Goal: Task Accomplishment & Management: Manage account settings

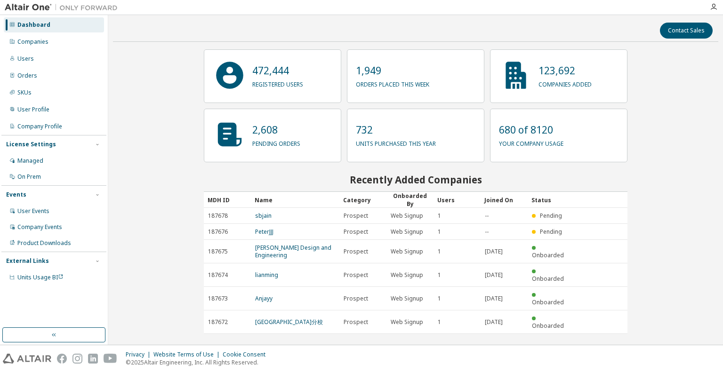
click at [156, 34] on div "Contact Sales" at bounding box center [416, 31] width 594 height 16
click at [664, 142] on div "Contact Sales 472,444 registered users 1,949 orders placed this week 123,692 co…" at bounding box center [416, 180] width 606 height 320
click at [174, 145] on div "Contact Sales 472,444 registered users 1,949 orders placed this week 123,692 co…" at bounding box center [416, 180] width 606 height 321
click at [53, 41] on div "Companies" at bounding box center [54, 41] width 100 height 15
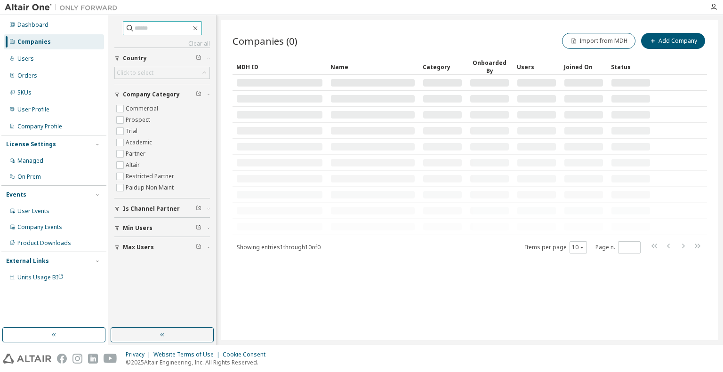
click at [135, 26] on input "text" at bounding box center [163, 28] width 57 height 9
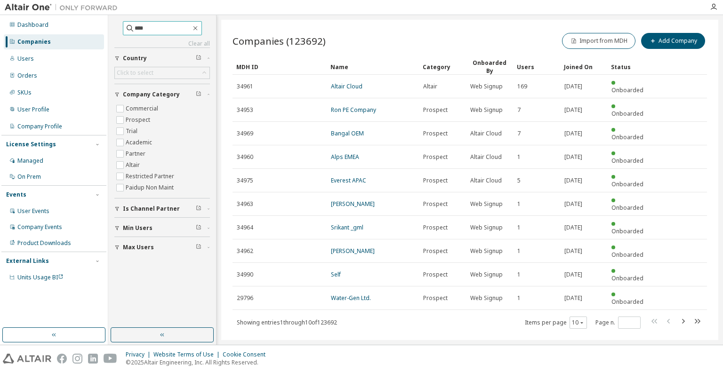
type input "****"
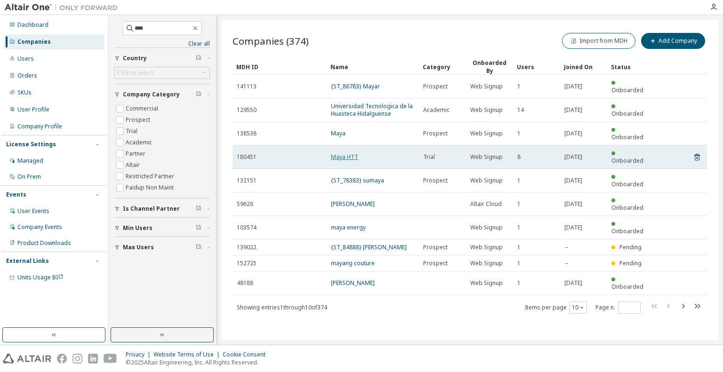
click at [350, 153] on link "Maya HTT" at bounding box center [344, 157] width 27 height 8
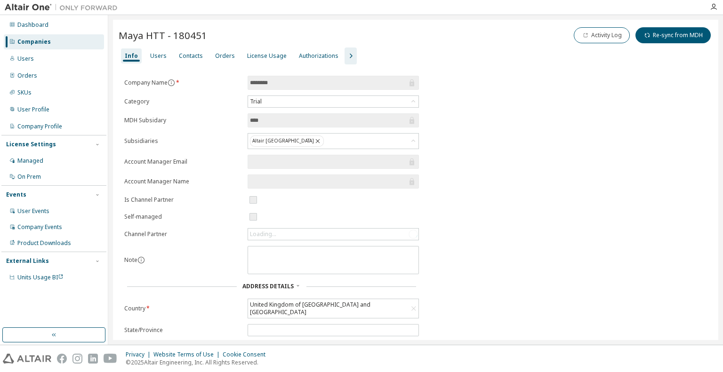
click at [345, 54] on icon "button" at bounding box center [350, 55] width 11 height 11
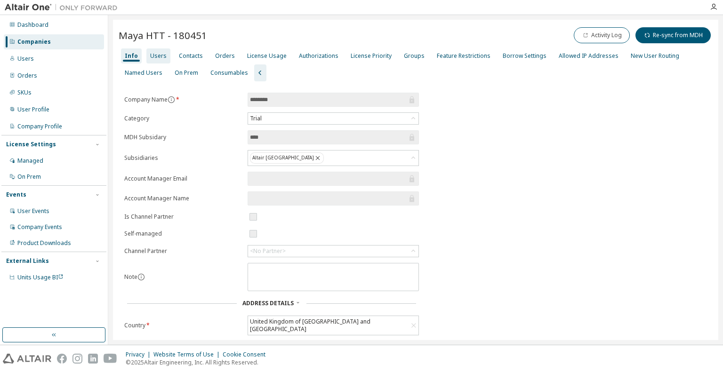
click at [154, 62] on div "Users" at bounding box center [158, 56] width 24 height 15
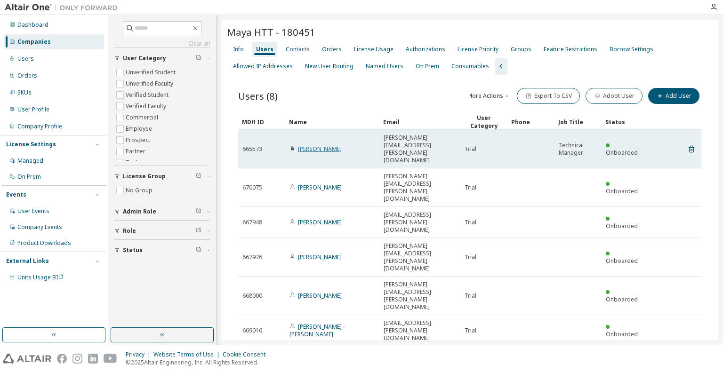
click at [316, 145] on link "Adam Martin" at bounding box center [320, 149] width 44 height 8
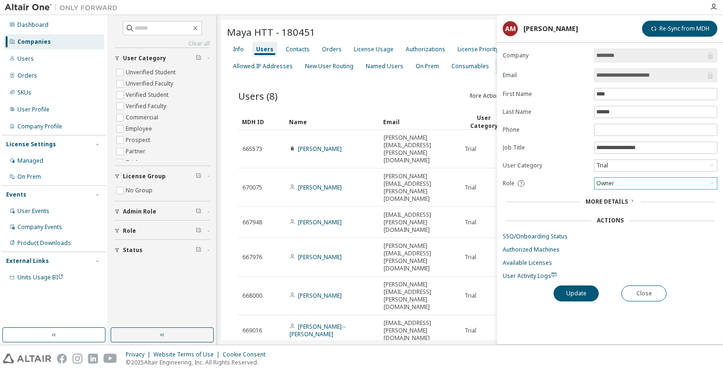
click at [623, 184] on div "Owner" at bounding box center [656, 183] width 122 height 11
click at [572, 187] on form "**********" at bounding box center [610, 165] width 215 height 232
click at [394, 303] on div "Users (8) More Actions Import From CSV Export To CSV Adopt User Add User Clear …" at bounding box center [470, 267] width 486 height 385
click at [640, 286] on button "Close" at bounding box center [644, 294] width 45 height 16
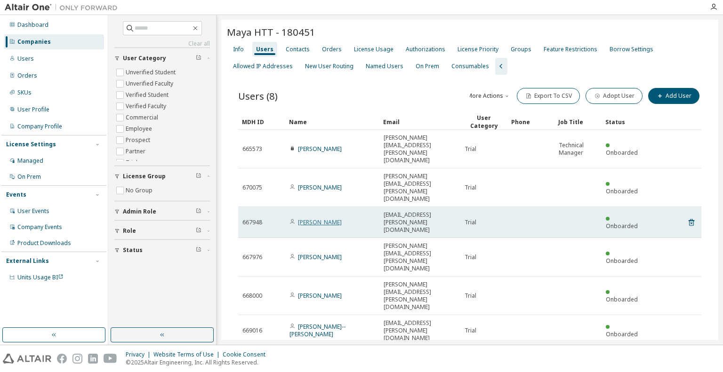
click at [313, 219] on link "Lemil Cordero" at bounding box center [320, 223] width 44 height 8
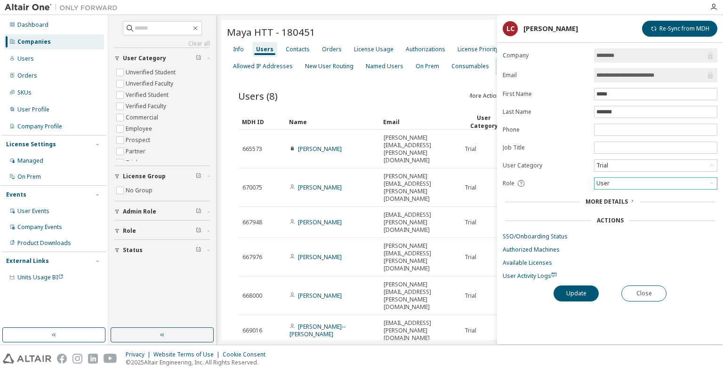
click at [609, 182] on div "User" at bounding box center [603, 183] width 16 height 10
click at [622, 194] on li "Admin" at bounding box center [655, 194] width 121 height 12
click at [587, 293] on button "Update" at bounding box center [576, 294] width 45 height 16
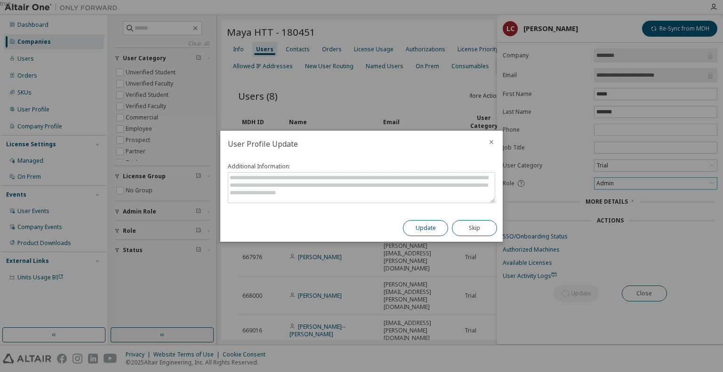
click at [421, 228] on button "Update" at bounding box center [425, 228] width 45 height 16
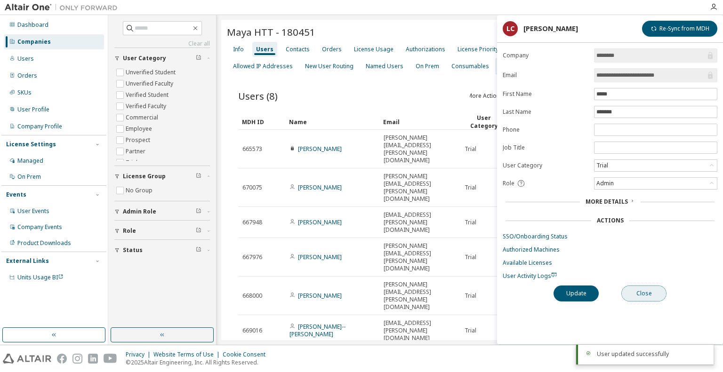
click at [639, 289] on button "Close" at bounding box center [644, 294] width 45 height 16
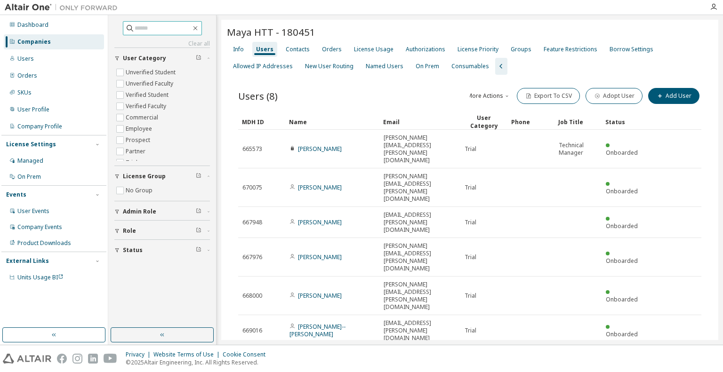
click at [150, 29] on input "text" at bounding box center [163, 28] width 57 height 9
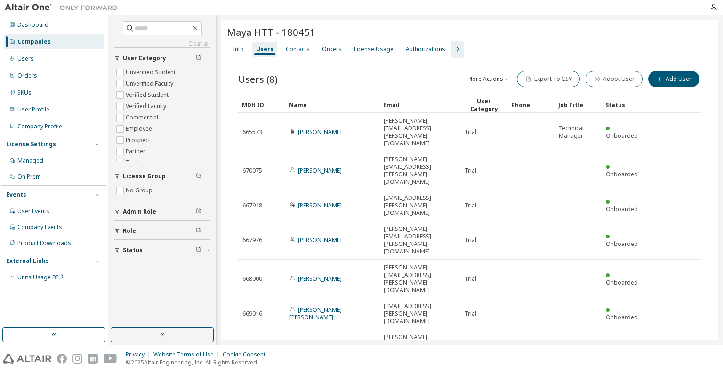
click at [457, 48] on icon "button" at bounding box center [458, 49] width 3 height 5
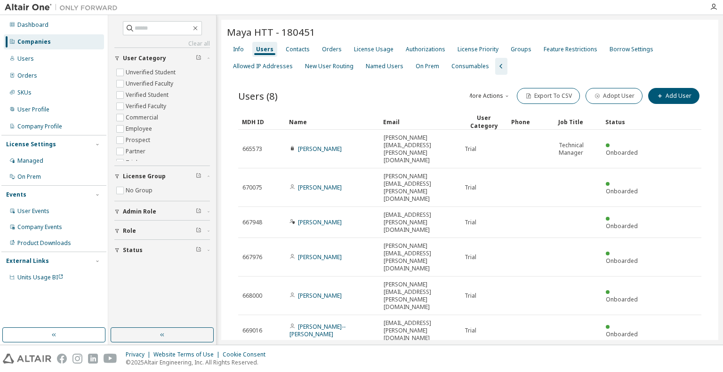
click at [416, 322] on div "Maya HTT - 180451 Clear Load Save Save As Field Operator Value Select filter Se…" at bounding box center [469, 243] width 497 height 446
click at [233, 51] on div "Info" at bounding box center [238, 50] width 11 height 8
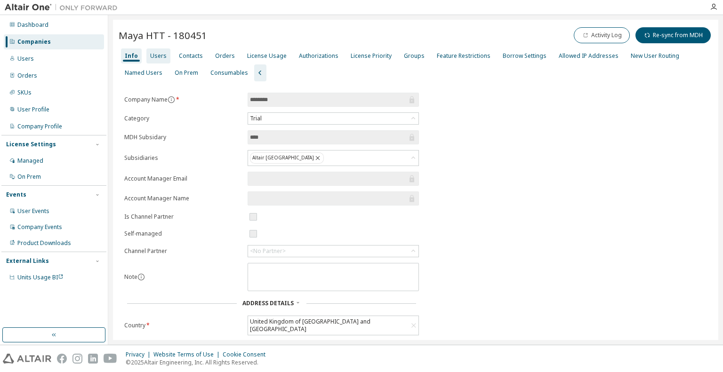
click at [150, 52] on div "Users" at bounding box center [158, 56] width 16 height 8
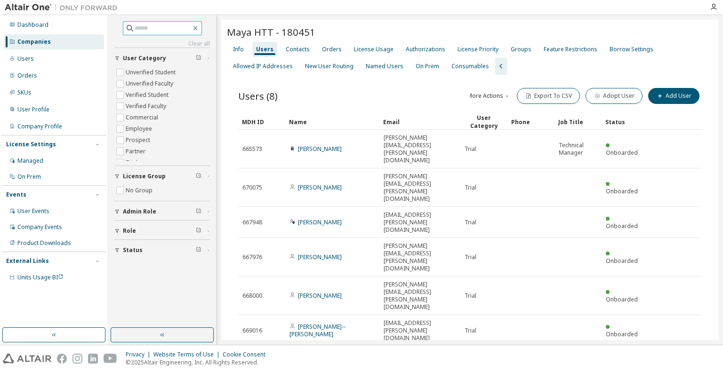
click at [199, 26] on icon "button" at bounding box center [196, 28] width 8 height 8
click at [174, 330] on button "button" at bounding box center [162, 335] width 103 height 15
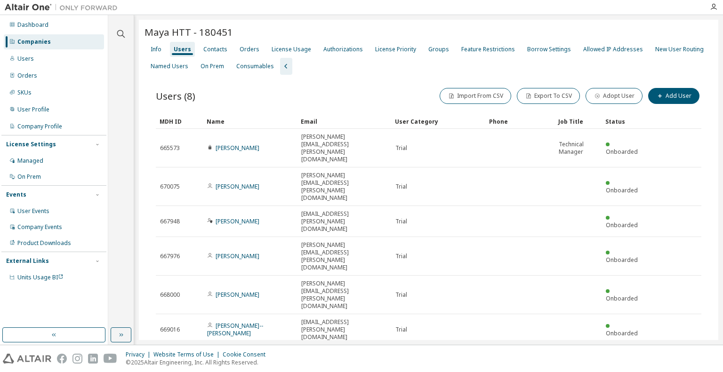
click at [328, 25] on div "Maya HTT - 180451" at bounding box center [429, 31] width 568 height 13
click at [34, 27] on div "Dashboard" at bounding box center [32, 25] width 31 height 8
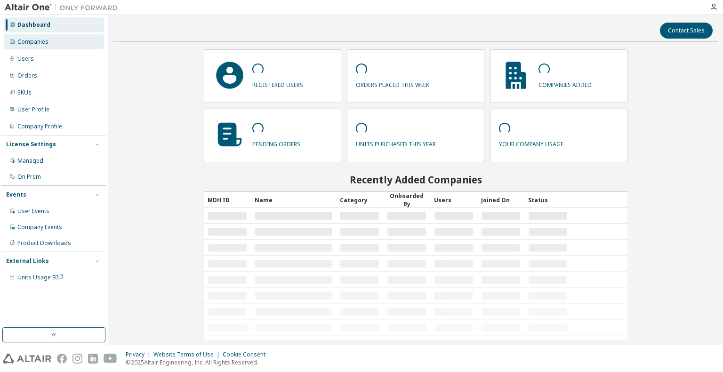
click at [34, 38] on div "Companies" at bounding box center [32, 42] width 31 height 8
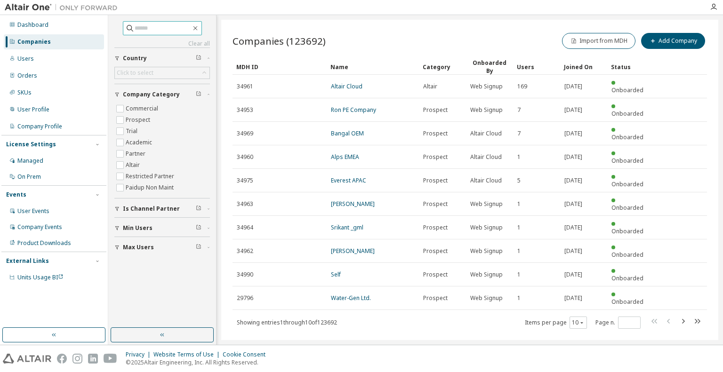
click at [148, 26] on input "text" at bounding box center [163, 28] width 57 height 9
type input "****"
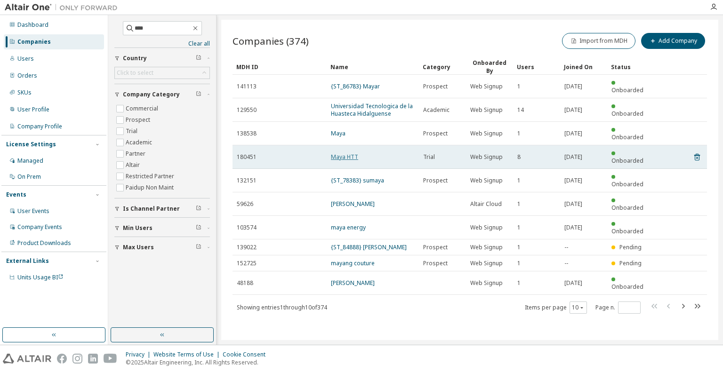
click at [339, 153] on link "Maya HTT" at bounding box center [344, 157] width 27 height 8
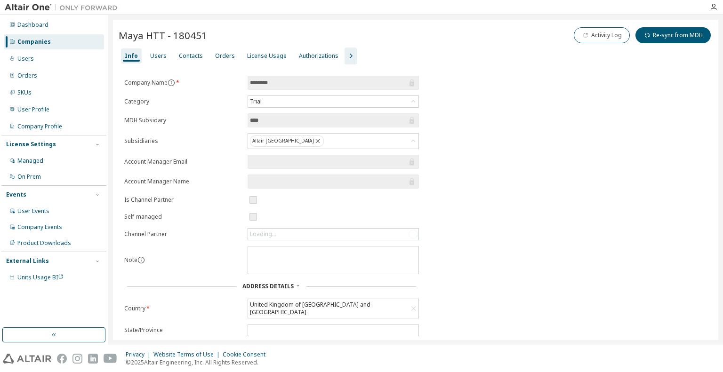
click at [350, 54] on icon "button" at bounding box center [351, 56] width 3 height 5
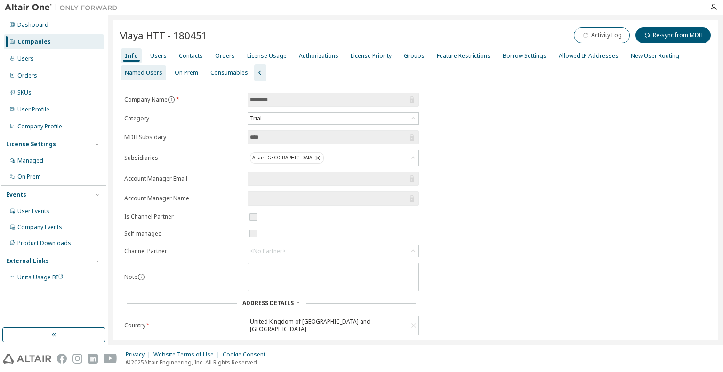
click at [155, 59] on div "Users" at bounding box center [158, 56] width 16 height 8
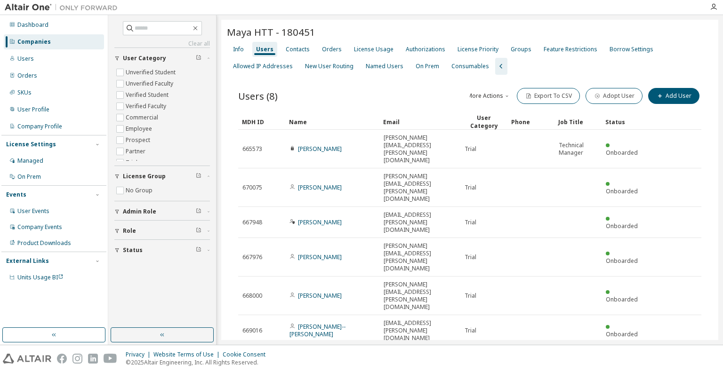
click at [318, 316] on div "Maya HTT - 180451 Clear Load Save Save As Field Operator Value Select filter Se…" at bounding box center [469, 243] width 497 height 446
click at [413, 308] on div "Users (8) More Actions Import From CSV Export To CSV Adopt User Add User Clear …" at bounding box center [470, 267] width 486 height 385
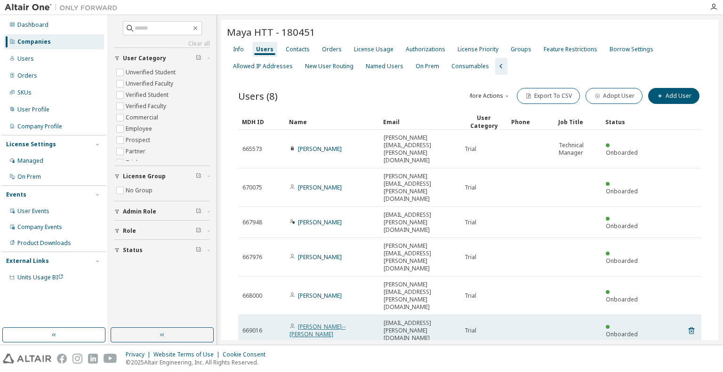
click at [323, 323] on link "Loukas RICCI--CLAUDE" at bounding box center [318, 331] width 56 height 16
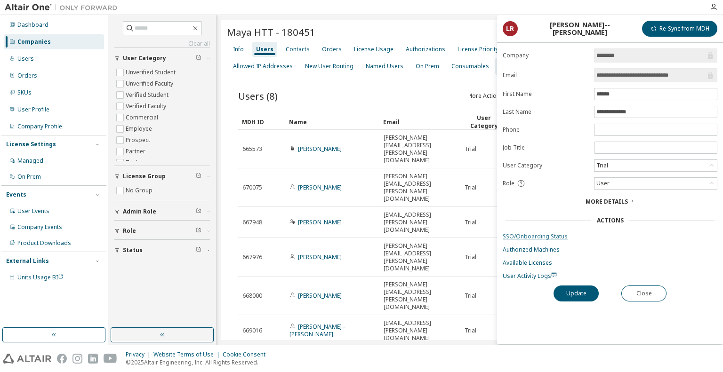
click at [538, 234] on link "SSO/Onboarding Status" at bounding box center [610, 237] width 215 height 8
click at [637, 291] on button "Close" at bounding box center [644, 294] width 45 height 16
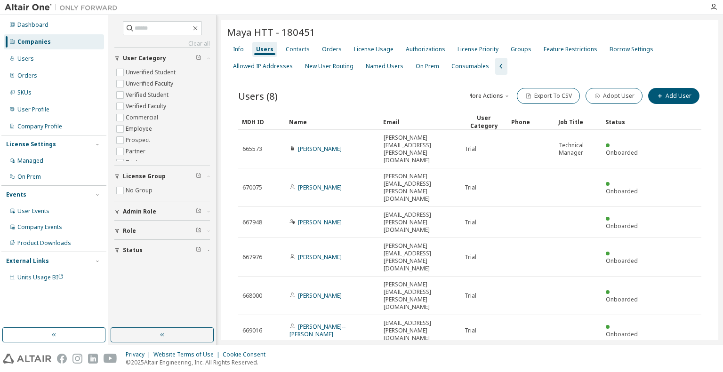
click at [365, 308] on div "Users (8) More Actions Import From CSV Export To CSV Adopt User Add User Clear …" at bounding box center [470, 267] width 486 height 385
click at [292, 319] on div "Maya HTT - 180451 Clear Load Save Save As Field Operator Value Select filter Se…" at bounding box center [469, 243] width 497 height 446
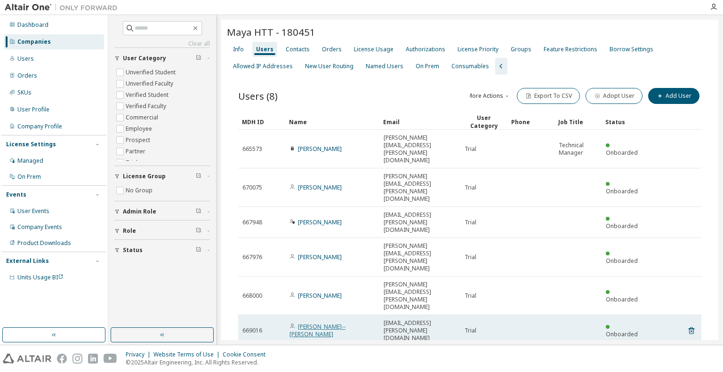
click at [323, 323] on link "Loukas RICCI--CLAUDE" at bounding box center [318, 331] width 56 height 16
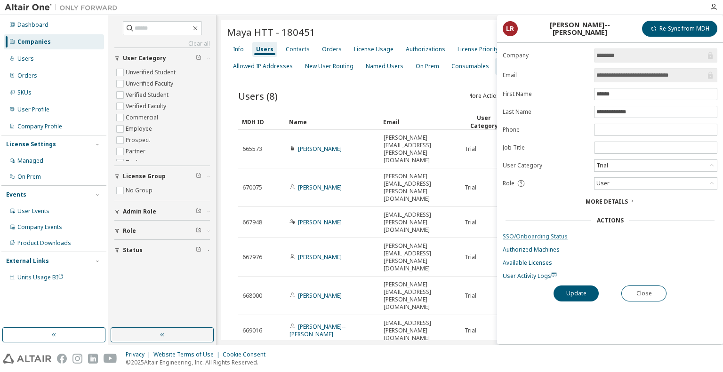
click at [522, 235] on link "SSO/Onboarding Status" at bounding box center [610, 237] width 215 height 8
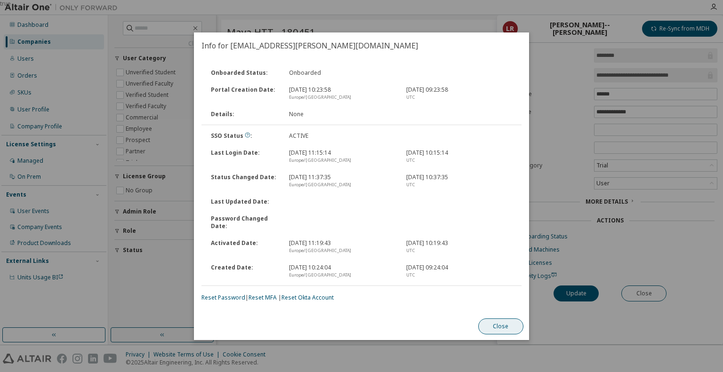
click at [509, 327] on button "Close" at bounding box center [500, 327] width 45 height 16
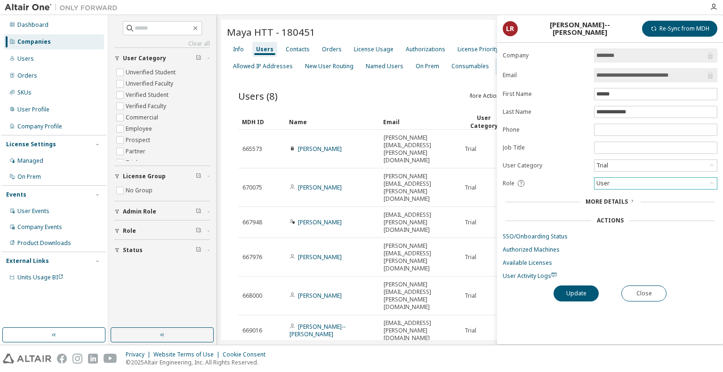
click at [611, 185] on div "User" at bounding box center [656, 183] width 122 height 11
click at [630, 239] on form "**********" at bounding box center [610, 165] width 215 height 232
click at [644, 292] on button "Close" at bounding box center [644, 294] width 45 height 16
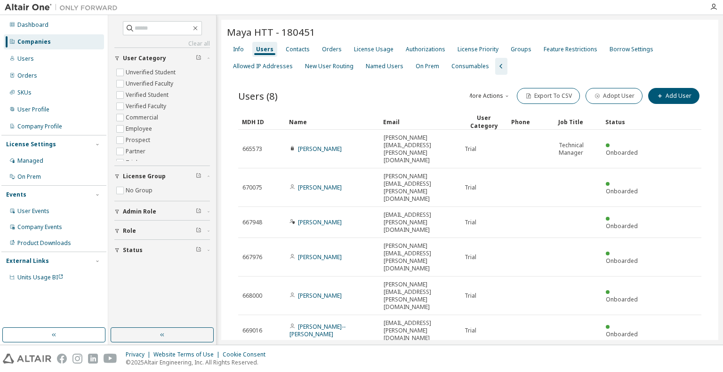
click at [417, 300] on div "Users (8) More Actions Import From CSV Export To CSV Adopt User Add User Clear …" at bounding box center [470, 267] width 486 height 385
click at [335, 324] on div "Maya HTT - 180451 Clear Load Save Save As Field Operator Value Select filter Se…" at bounding box center [469, 243] width 497 height 446
click at [332, 316] on div "Maya HTT - 180451 Clear Load Save Save As Field Operator Value Select filter Se…" at bounding box center [469, 243] width 497 height 446
click at [387, 308] on div "Users (8) More Actions Import From CSV Export To CSV Adopt User Add User Clear …" at bounding box center [470, 267] width 486 height 385
click at [377, 310] on div "Users (8) More Actions Import From CSV Export To CSV Adopt User Add User Clear …" at bounding box center [470, 267] width 486 height 385
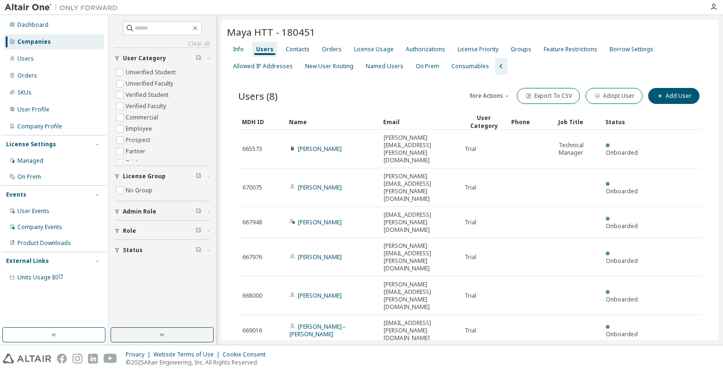
click at [382, 325] on div "Maya HTT - 180451 Clear Load Save Save As Field Operator Value Select filter Se…" at bounding box center [469, 243] width 497 height 446
click at [348, 316] on div "Maya HTT - 180451 Clear Load Save Save As Field Operator Value Select filter Se…" at bounding box center [469, 243] width 497 height 446
click at [297, 51] on div "Contacts" at bounding box center [298, 50] width 24 height 8
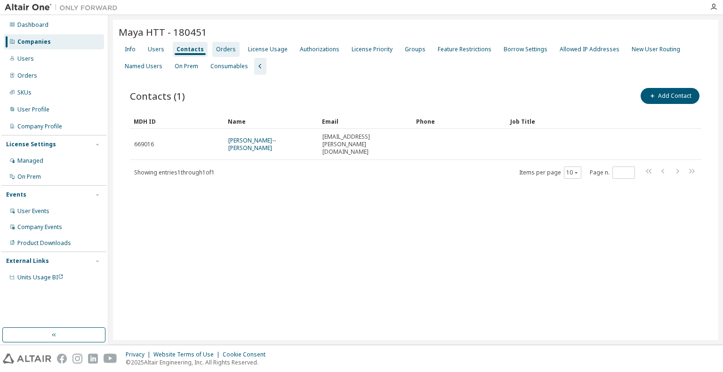
click at [224, 49] on div "Orders" at bounding box center [226, 50] width 20 height 8
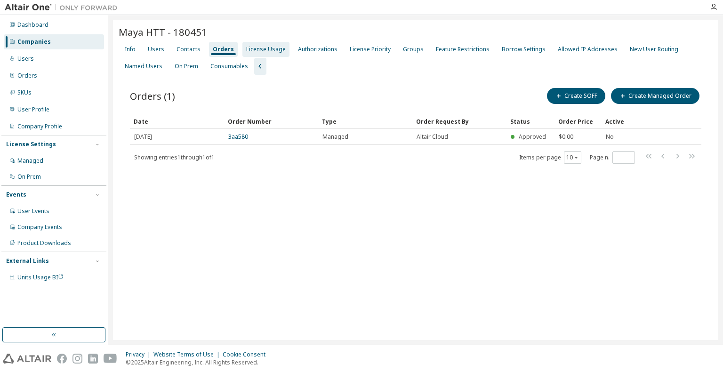
click at [264, 49] on div "License Usage" at bounding box center [266, 50] width 40 height 8
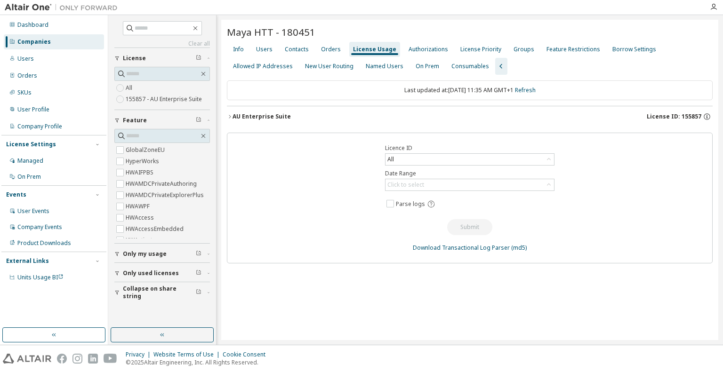
click at [281, 116] on div "AU Enterprise Suite" at bounding box center [262, 117] width 58 height 8
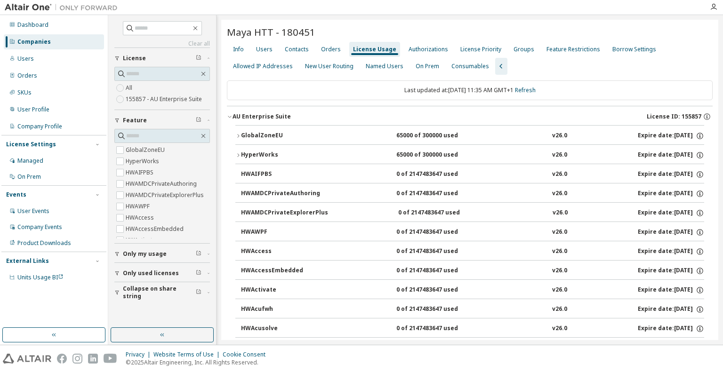
click at [240, 133] on icon "button" at bounding box center [238, 136] width 6 height 6
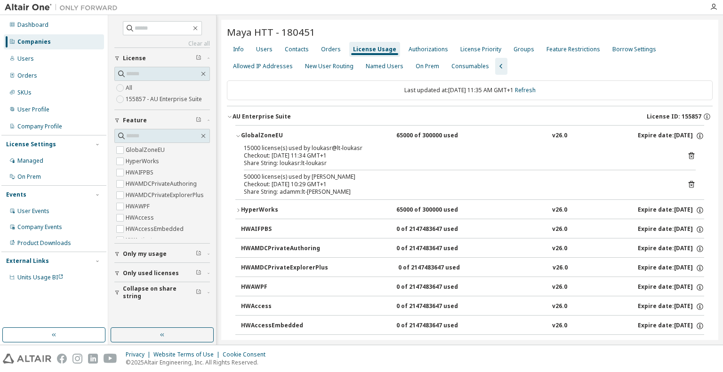
click at [231, 114] on icon "button" at bounding box center [230, 117] width 6 height 6
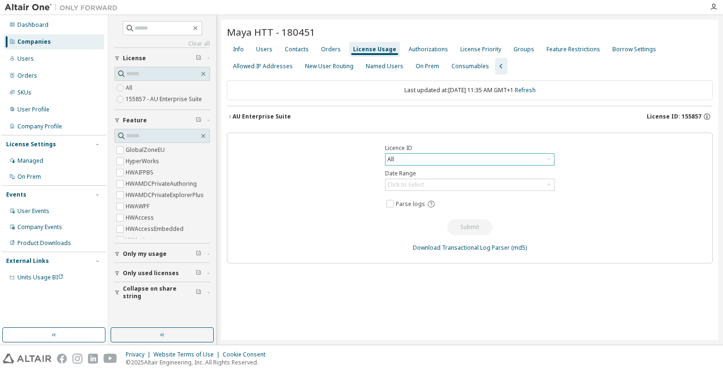
click at [405, 158] on div "All" at bounding box center [470, 159] width 169 height 11
click at [329, 170] on div "Licence ID All All 147311 - AU Concept Engineer (Expired) 155857 - AU Enterpris…" at bounding box center [470, 198] width 486 height 131
click at [373, 286] on div "Maya HTT - 180451 Clear Load Save Save As Field Operator Value Select filter Se…" at bounding box center [469, 180] width 497 height 321
click at [338, 283] on div "Maya HTT - 180451 Clear Load Save Save As Field Operator Value Select filter Se…" at bounding box center [469, 180] width 497 height 321
click at [271, 120] on button "AU Enterprise Suite License ID: 155857" at bounding box center [470, 116] width 486 height 21
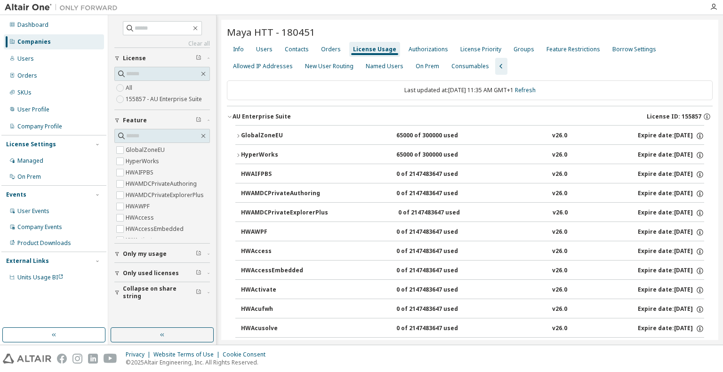
click at [242, 135] on div "GlobalZoneEU" at bounding box center [283, 136] width 85 height 8
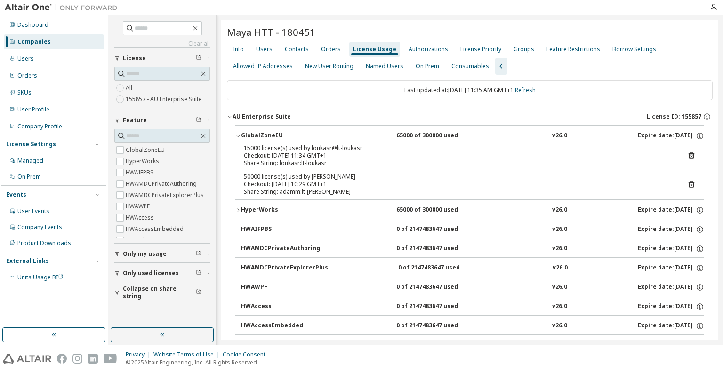
click at [698, 169] on div "15000 license(s) used by loukasr@lt-loukasr Checkout: 2025-10-01 11:34 GMT+1 Sh…" at bounding box center [469, 172] width 469 height 55
drag, startPoint x: 251, startPoint y: 147, endPoint x: 242, endPoint y: 148, distance: 9.5
click at [242, 148] on div "15000 license(s) used by loukasr@lt-loukasr Checkout: 2025-10-01 11:34 GMT+1 Sh…" at bounding box center [469, 172] width 469 height 55
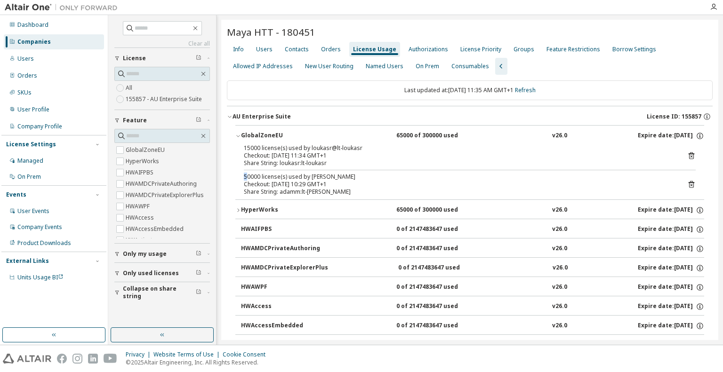
drag, startPoint x: 249, startPoint y: 176, endPoint x: 243, endPoint y: 177, distance: 5.7
click at [243, 177] on div "15000 license(s) used by loukasr@lt-loukasr Checkout: 2025-10-01 11:34 GMT+1 Sh…" at bounding box center [469, 172] width 469 height 55
drag, startPoint x: 426, startPoint y: 131, endPoint x: 419, endPoint y: 135, distance: 8.4
click at [419, 135] on div "65000 of 300000 used" at bounding box center [439, 136] width 85 height 8
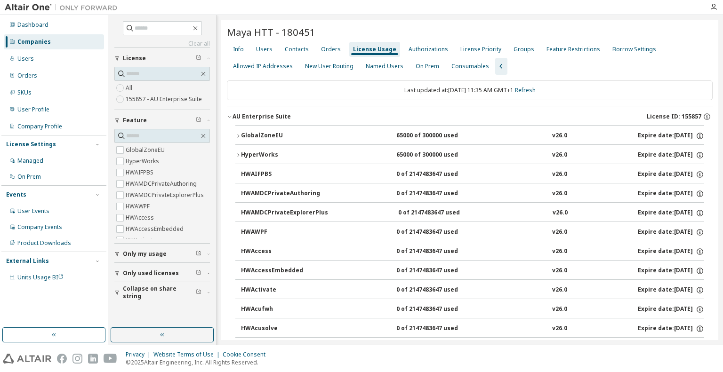
click at [241, 132] on div "GlobalZoneEU" at bounding box center [283, 136] width 85 height 8
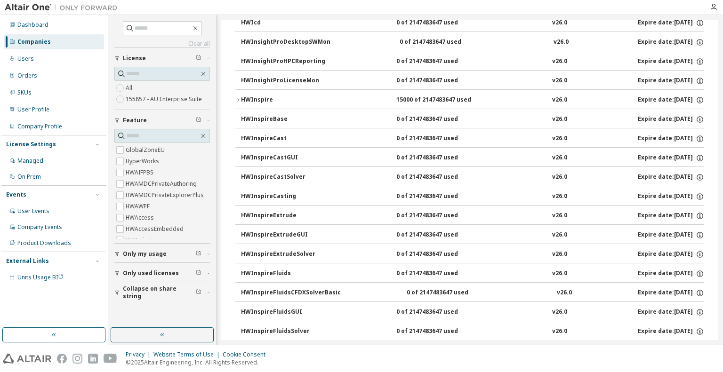
scroll to position [2543, 0]
click at [241, 97] on icon "button" at bounding box center [238, 100] width 6 height 6
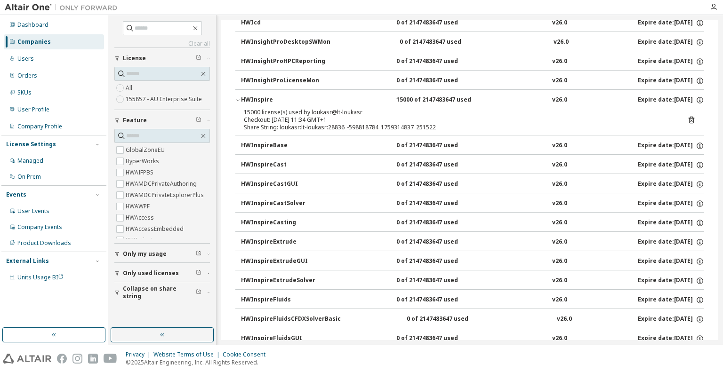
click at [241, 97] on icon "button" at bounding box center [238, 100] width 6 height 6
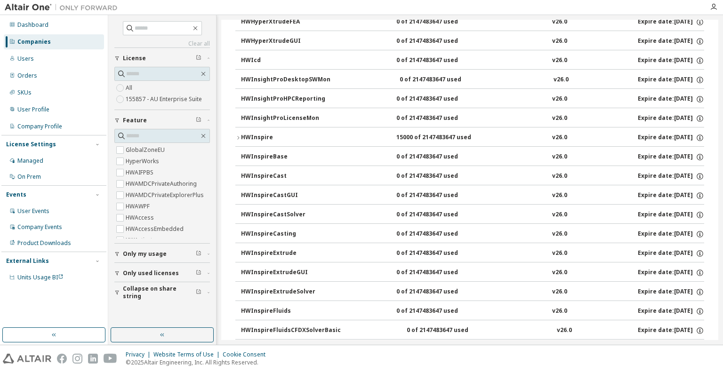
scroll to position [2501, 0]
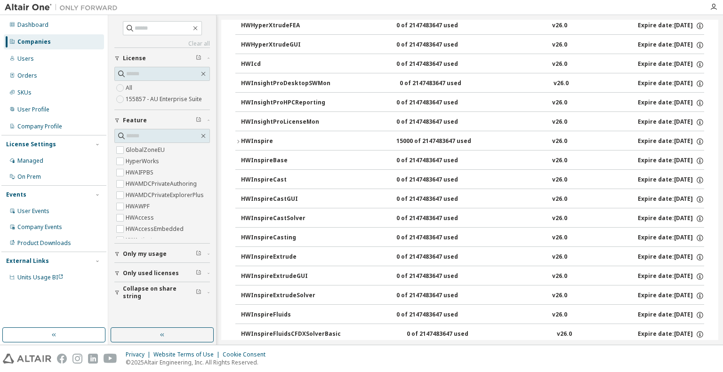
click at [249, 138] on div "HWInspire" at bounding box center [283, 142] width 85 height 8
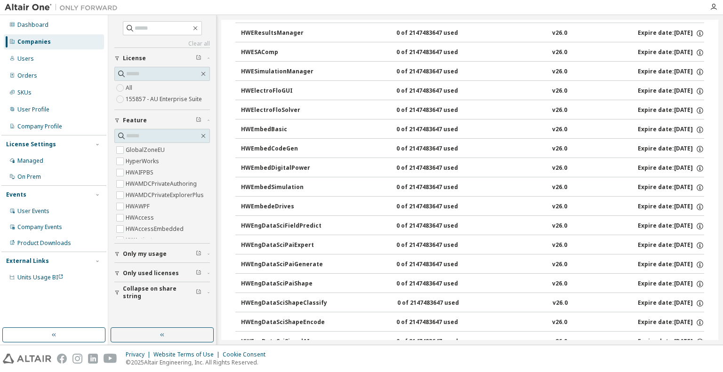
scroll to position [0, 0]
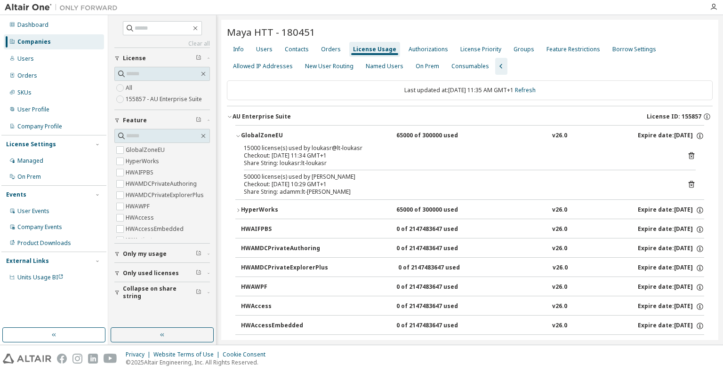
click at [239, 134] on icon "button" at bounding box center [238, 136] width 6 height 6
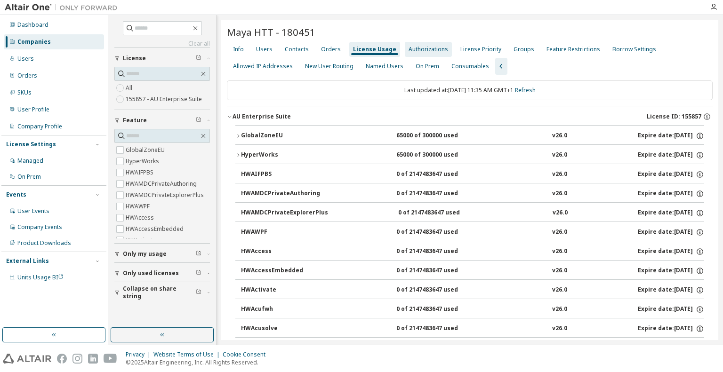
click at [422, 49] on div "Authorizations" at bounding box center [429, 50] width 40 height 8
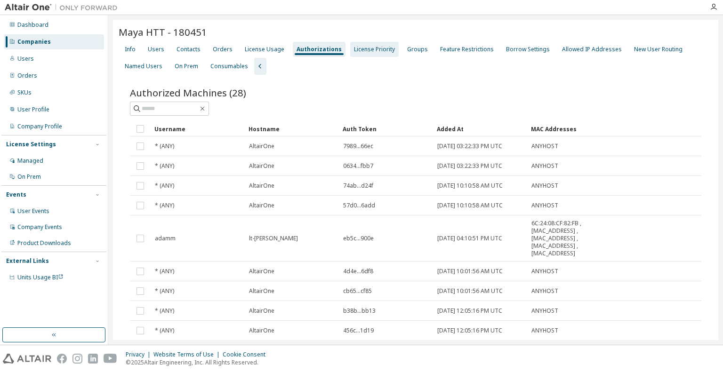
click at [366, 49] on div "License Priority" at bounding box center [374, 50] width 41 height 8
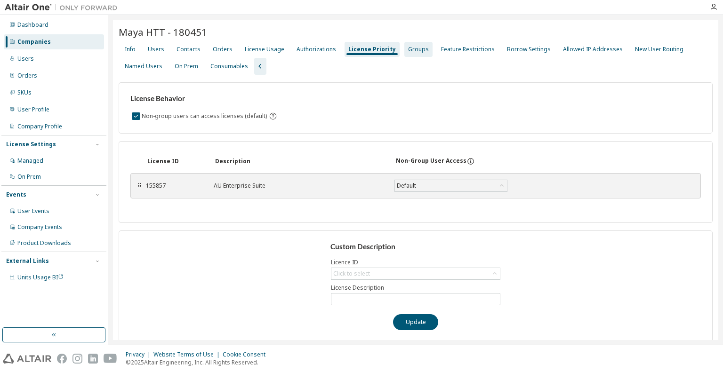
click at [410, 51] on div "Groups" at bounding box center [418, 50] width 21 height 8
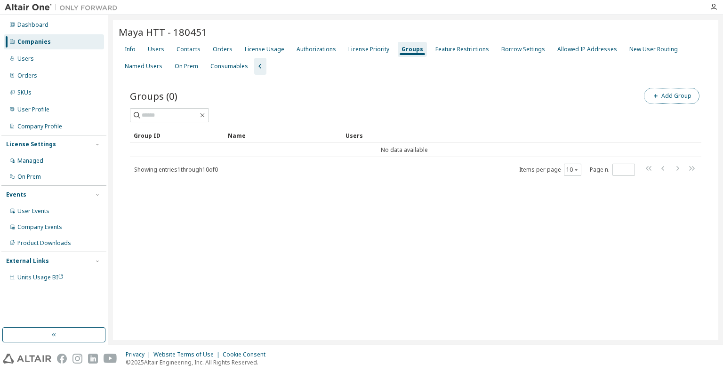
click at [680, 94] on button "Add Group" at bounding box center [672, 96] width 56 height 16
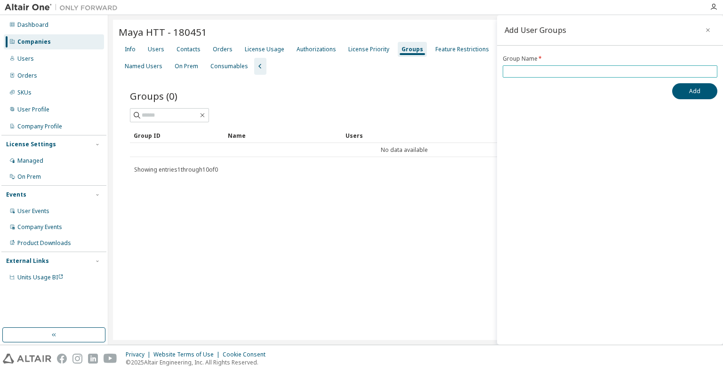
click at [526, 72] on input "text" at bounding box center [610, 72] width 210 height 8
click at [503, 144] on div "Add User Groups Group Name * Add" at bounding box center [610, 180] width 226 height 330
click at [516, 69] on input "text" at bounding box center [610, 72] width 210 height 8
type input "****"
click at [689, 88] on button "Add" at bounding box center [694, 91] width 45 height 16
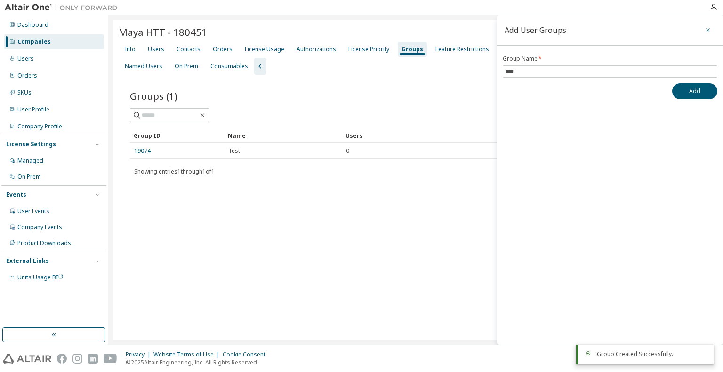
click at [708, 29] on icon "button" at bounding box center [708, 30] width 7 height 8
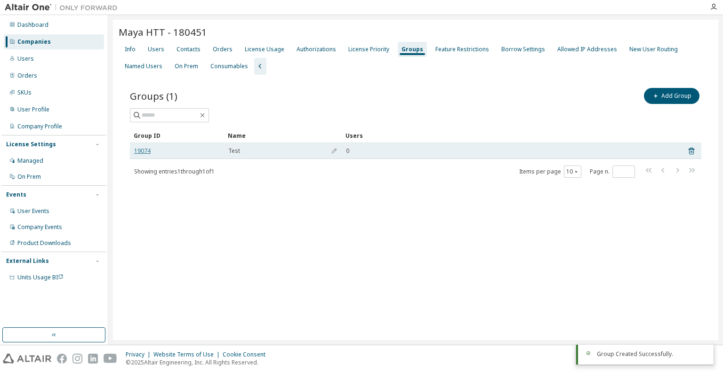
click at [140, 148] on link "19074" at bounding box center [142, 151] width 16 height 8
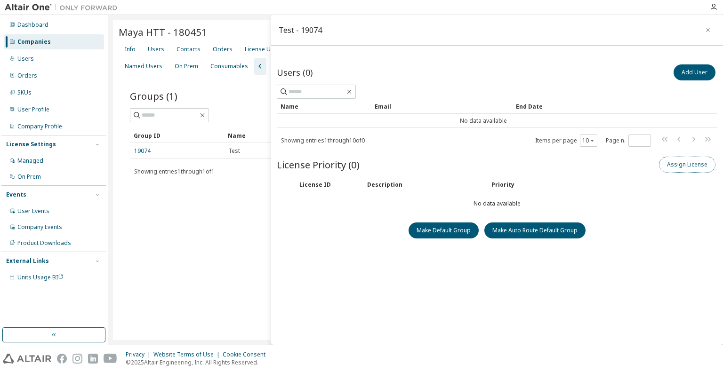
click at [691, 163] on button "Assign License" at bounding box center [687, 165] width 57 height 16
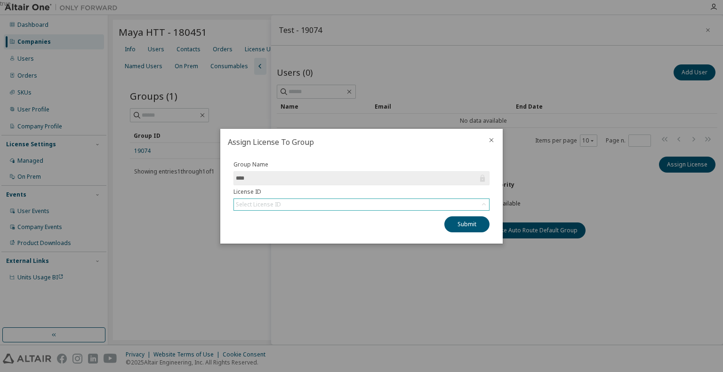
click at [301, 205] on div "Select License ID" at bounding box center [361, 204] width 255 height 11
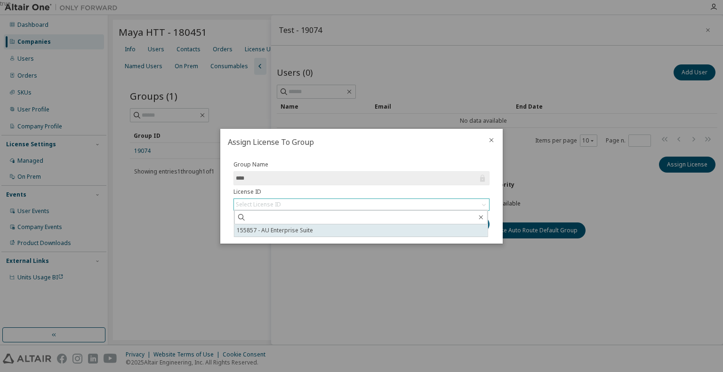
click at [293, 231] on li "155857 - AU Enterprise Suite" at bounding box center [361, 231] width 253 height 12
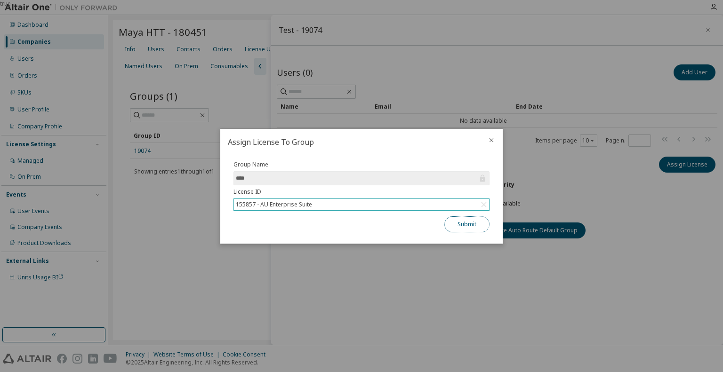
click at [468, 226] on button "Submit" at bounding box center [467, 225] width 45 height 16
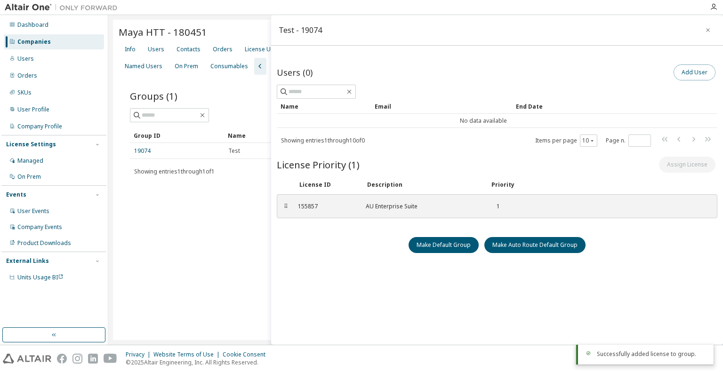
click at [678, 72] on button "Add User" at bounding box center [695, 73] width 42 height 16
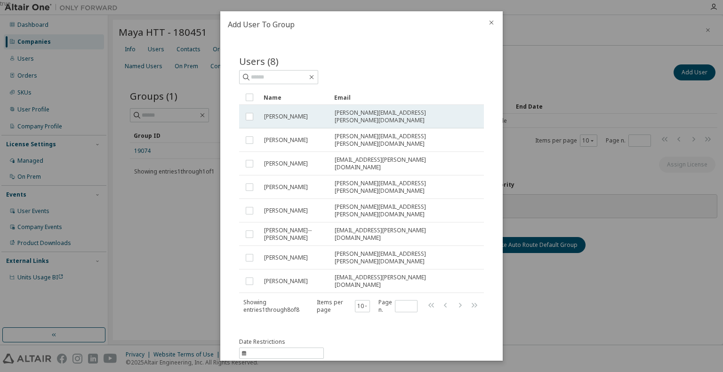
click at [288, 113] on span "Adam Martin" at bounding box center [286, 117] width 44 height 8
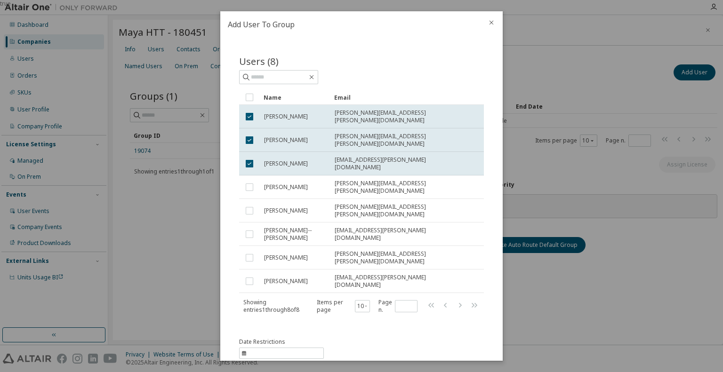
scroll to position [42, 0]
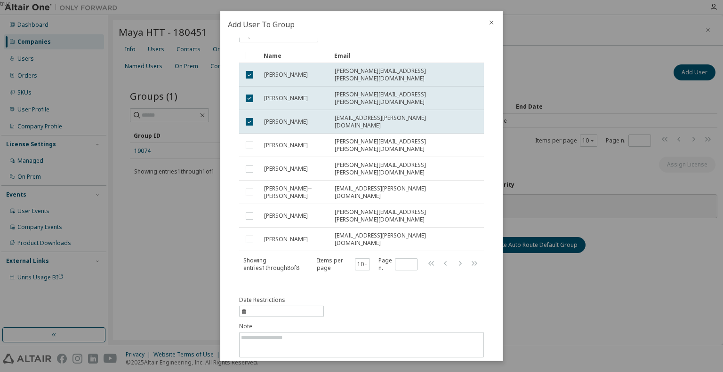
click at [454, 365] on button "Submit" at bounding box center [461, 373] width 45 height 16
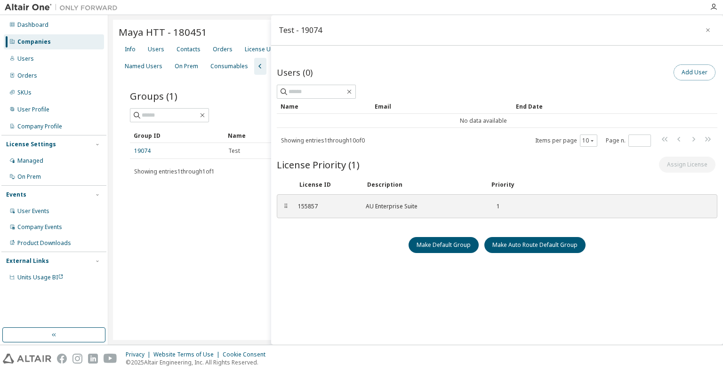
click at [681, 72] on button "Add User" at bounding box center [695, 73] width 42 height 16
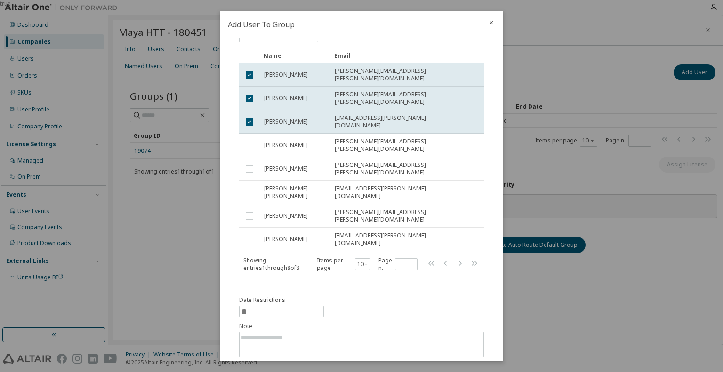
click at [455, 365] on button "Submit" at bounding box center [461, 373] width 45 height 16
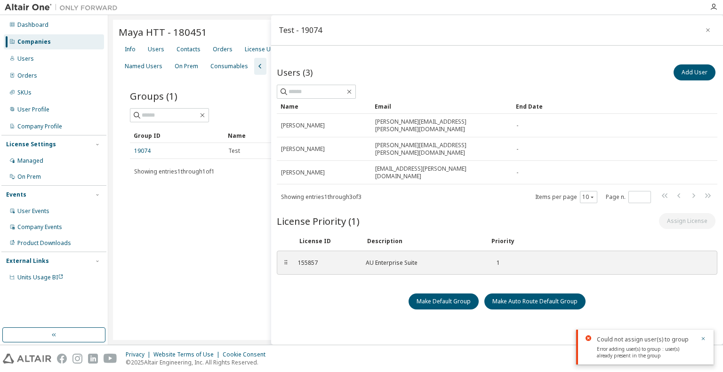
click at [226, 241] on div "Maya HTT - 180451 Clear Load Save Save As Field Operator Value Select filter Se…" at bounding box center [416, 180] width 606 height 321
click at [706, 29] on icon "button" at bounding box center [708, 30] width 4 height 4
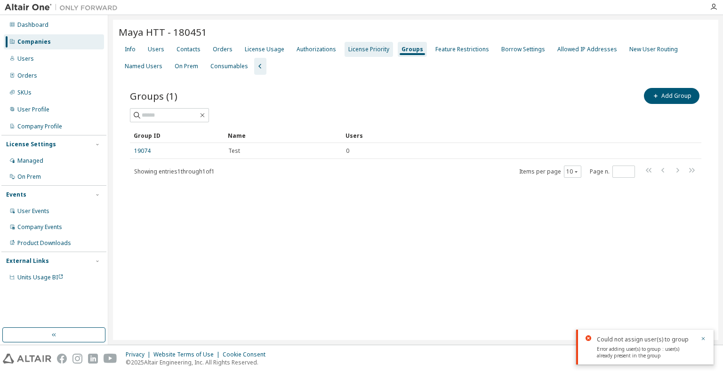
click at [358, 49] on div "License Priority" at bounding box center [368, 50] width 41 height 8
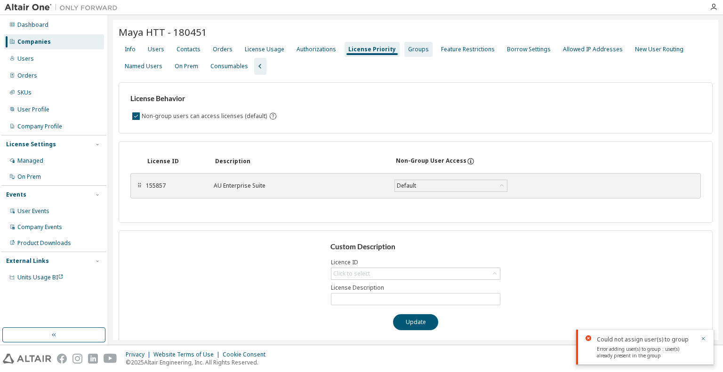
click at [409, 47] on div "Groups" at bounding box center [418, 50] width 21 height 8
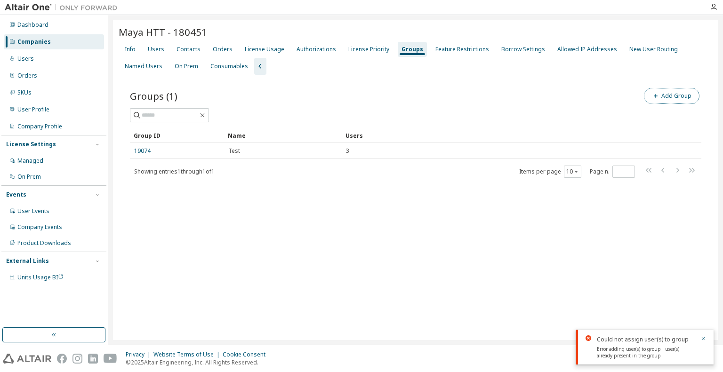
click at [663, 95] on button "Add Group" at bounding box center [672, 96] width 56 height 16
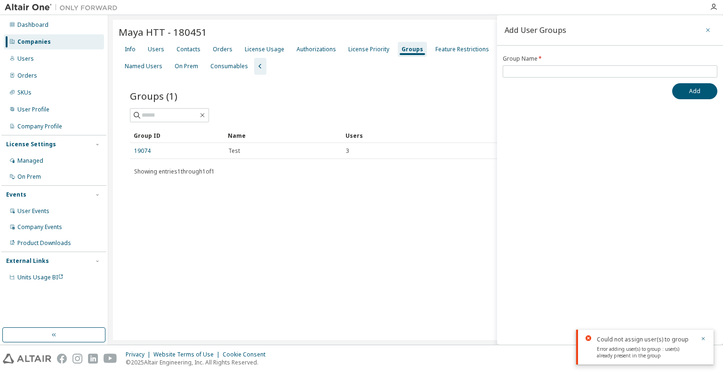
click at [708, 28] on icon "button" at bounding box center [708, 30] width 7 height 8
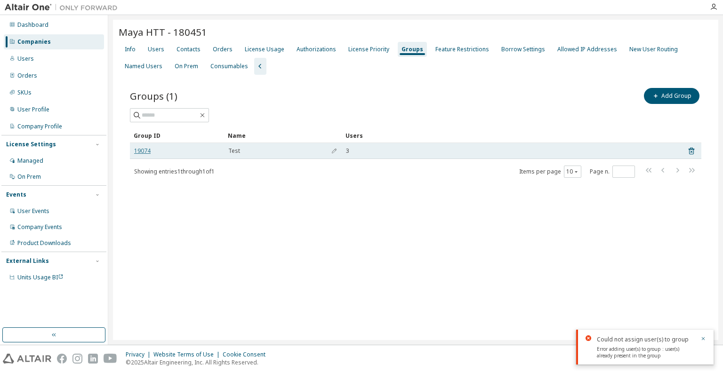
click at [142, 149] on link "19074" at bounding box center [142, 151] width 16 height 8
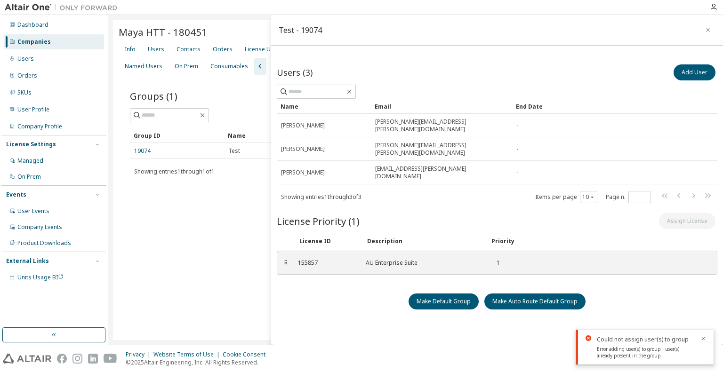
click at [247, 259] on div "Maya HTT - 180451 Clear Load Save Save As Field Operator Value Select filter Se…" at bounding box center [416, 180] width 606 height 321
click at [146, 67] on div "Named Users" at bounding box center [144, 67] width 38 height 8
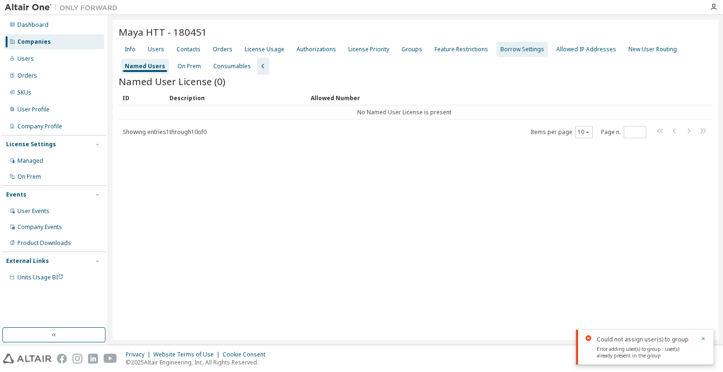
click at [510, 51] on div "Borrow Settings" at bounding box center [523, 50] width 44 height 8
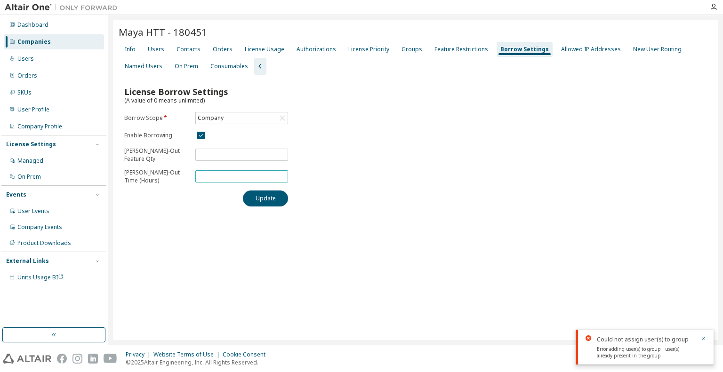
click at [227, 173] on input "*" at bounding box center [242, 177] width 88 height 8
drag, startPoint x: 227, startPoint y: 173, endPoint x: 186, endPoint y: 177, distance: 40.7
click at [186, 177] on form "Borrow Scope * Company Enable Borrowing Max Borrow-Out Feature Qty *** Max Borr…" at bounding box center [206, 148] width 164 height 73
type input "*******"
click at [264, 223] on div "Maya HTT - 180451 Clear Load Save Save As Field Operator Value Select filter Se…" at bounding box center [416, 180] width 606 height 321
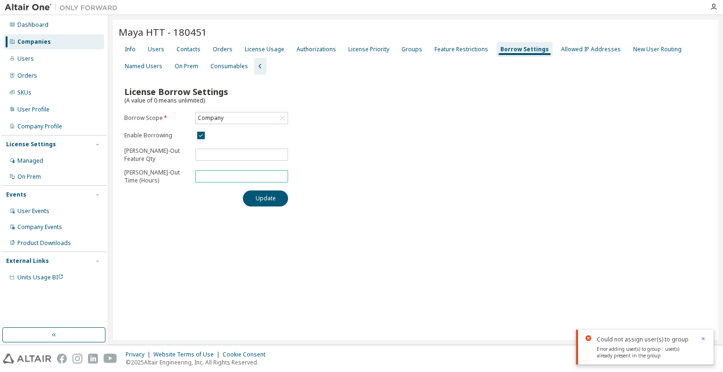
click at [233, 179] on input "*******" at bounding box center [242, 177] width 88 height 8
click at [248, 268] on div "Maya HTT - 180451 Clear Load Save Save As Field Operator Value Select filter Se…" at bounding box center [416, 180] width 606 height 321
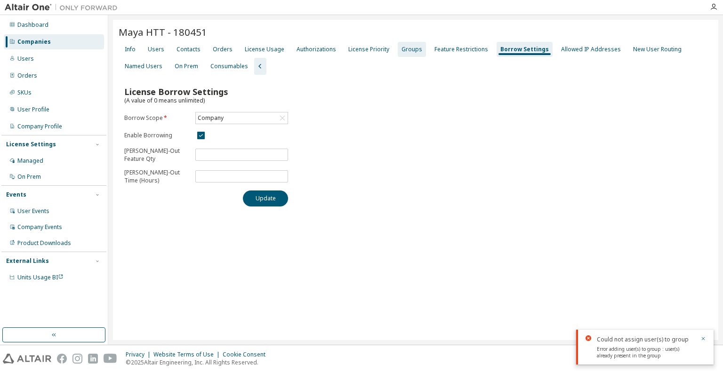
click at [405, 49] on div "Groups" at bounding box center [412, 50] width 21 height 8
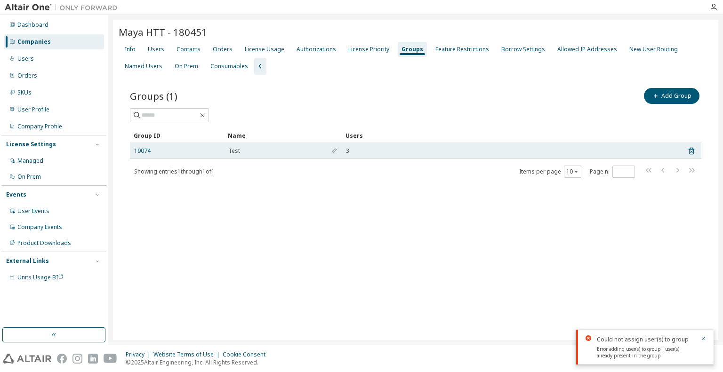
click at [133, 151] on td "19074" at bounding box center [177, 151] width 94 height 16
click at [136, 151] on link "19074" at bounding box center [142, 151] width 16 height 8
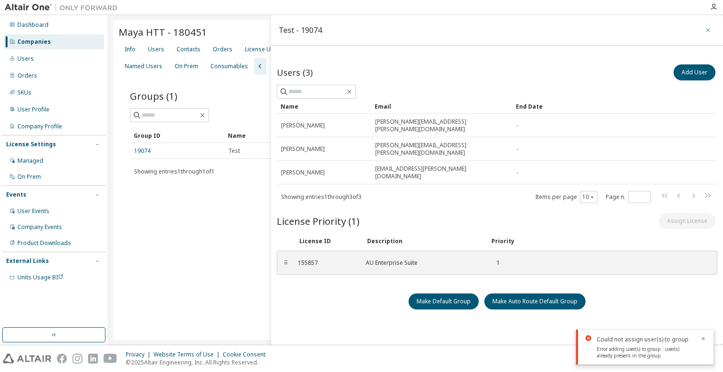
click at [705, 32] on icon "button" at bounding box center [708, 30] width 7 height 8
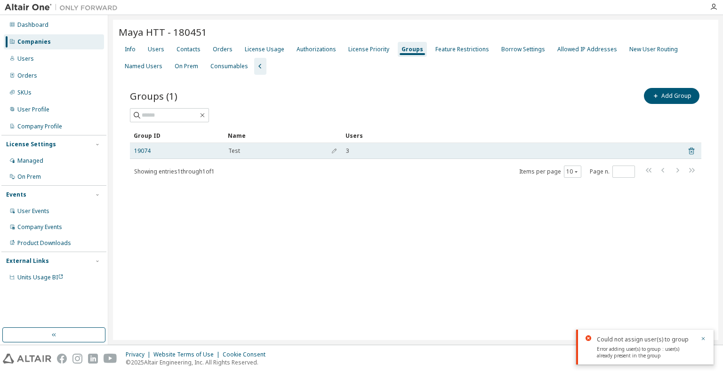
click at [690, 149] on icon at bounding box center [692, 151] width 8 height 11
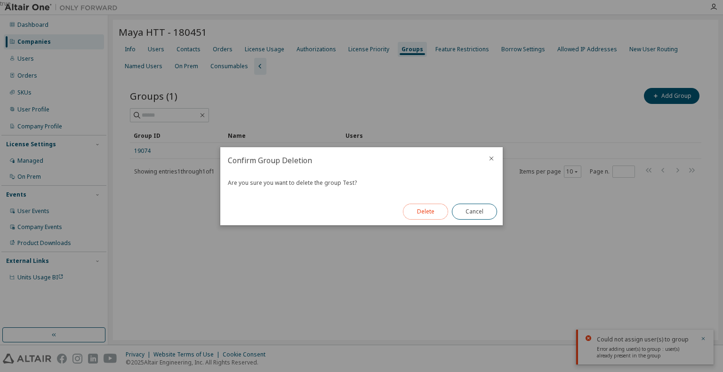
click at [418, 216] on button "Delete" at bounding box center [425, 212] width 45 height 16
click at [411, 92] on div "true" at bounding box center [361, 186] width 723 height 372
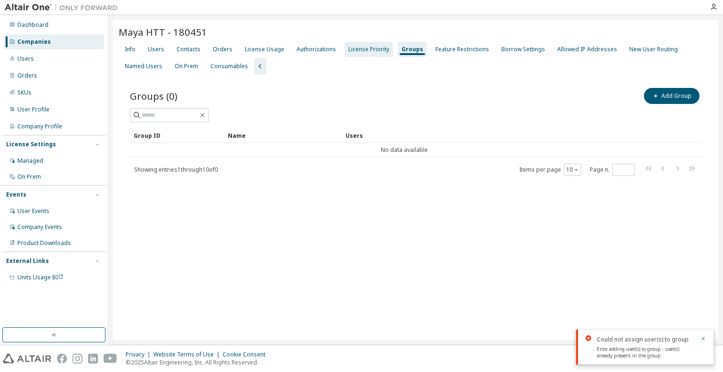
click at [359, 52] on div "License Priority" at bounding box center [368, 50] width 41 height 8
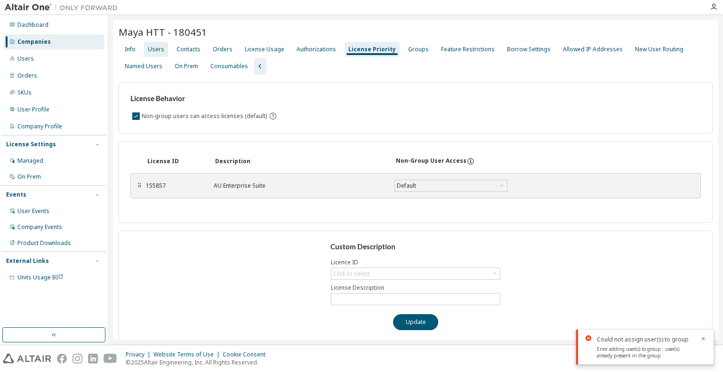
click at [154, 49] on div "Users" at bounding box center [156, 50] width 16 height 8
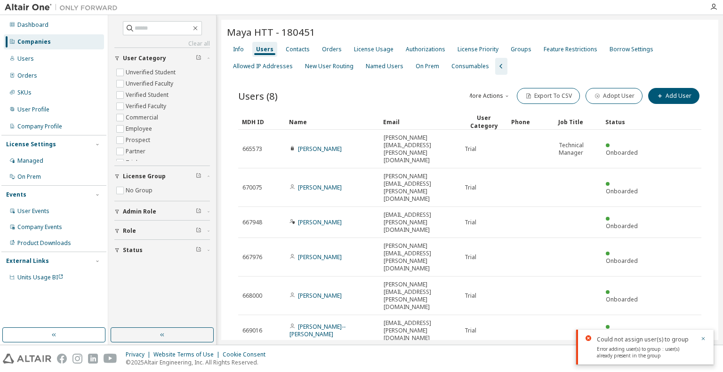
click at [345, 314] on div "Users (8) More Actions Import From CSV Export To CSV Adopt User Add User Clear …" at bounding box center [470, 267] width 486 height 385
drag, startPoint x: 343, startPoint y: 314, endPoint x: 382, endPoint y: 304, distance: 40.2
click at [382, 304] on div "Users (8) More Actions Import From CSV Export To CSV Adopt User Add User Clear …" at bounding box center [470, 267] width 486 height 385
